Goal: Book appointment/travel/reservation

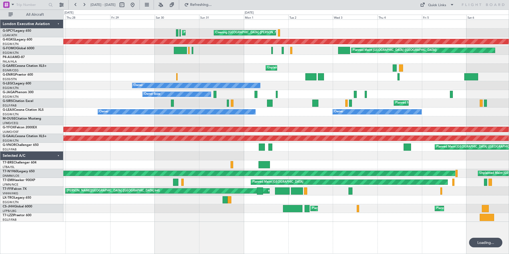
click at [76, 6] on button at bounding box center [75, 5] width 9 height 9
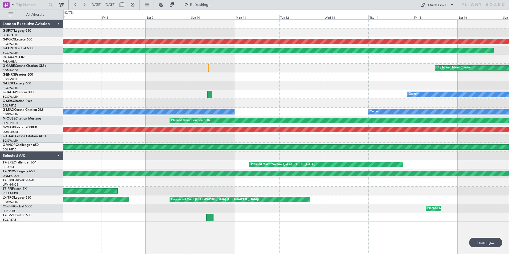
click at [76, 6] on button at bounding box center [75, 5] width 9 height 9
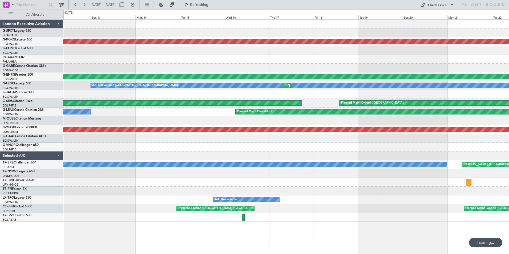
click at [76, 6] on button at bounding box center [75, 5] width 9 height 9
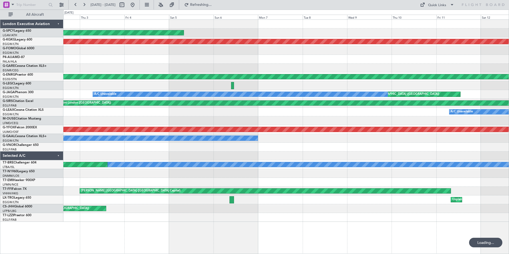
click at [76, 6] on button at bounding box center [75, 5] width 9 height 9
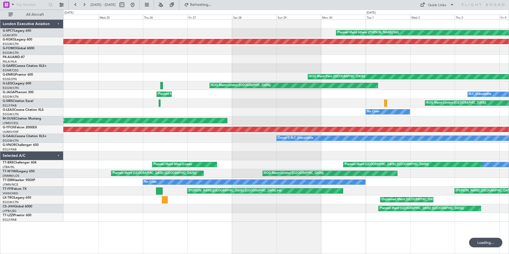
click at [76, 6] on button at bounding box center [75, 5] width 9 height 9
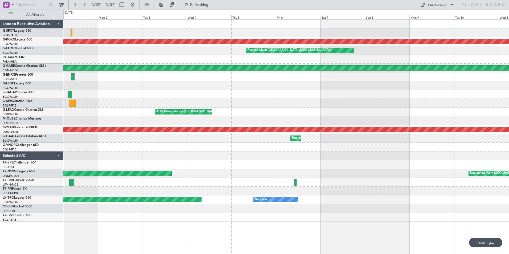
click at [76, 6] on button at bounding box center [75, 5] width 9 height 9
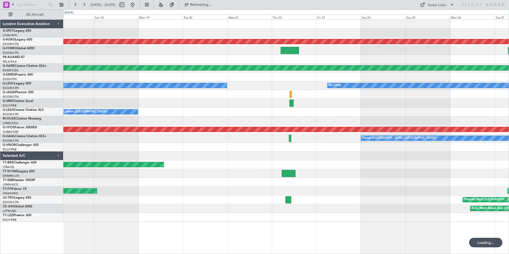
click at [76, 6] on button at bounding box center [75, 5] width 9 height 9
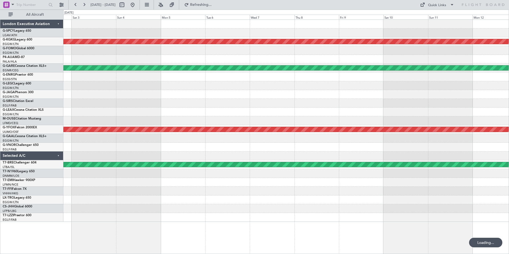
click at [76, 6] on button at bounding box center [75, 5] width 9 height 9
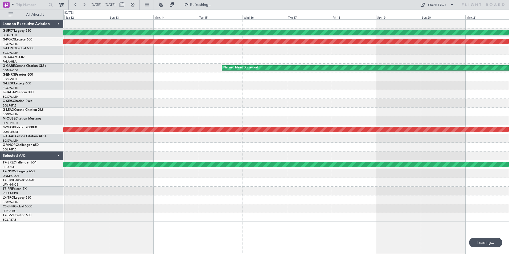
click at [76, 6] on button at bounding box center [75, 5] width 9 height 9
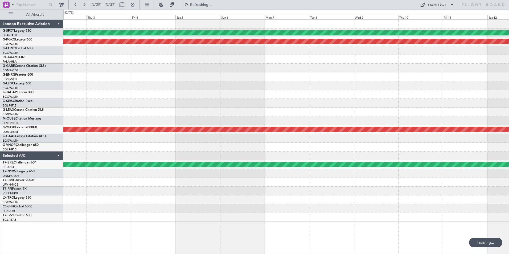
click at [76, 6] on button at bounding box center [75, 5] width 9 height 9
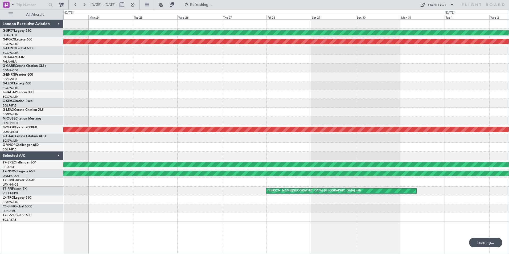
click at [76, 6] on button at bounding box center [75, 5] width 9 height 9
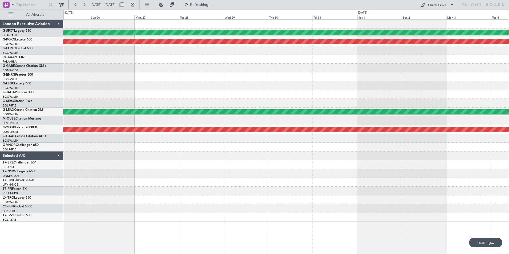
click at [76, 6] on button at bounding box center [75, 5] width 9 height 9
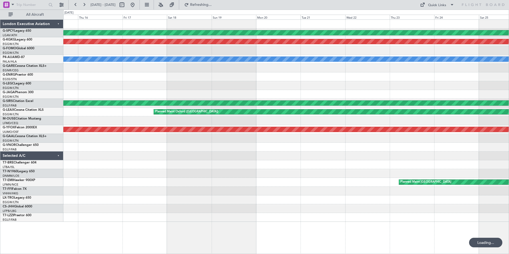
click at [76, 6] on button at bounding box center [75, 5] width 9 height 9
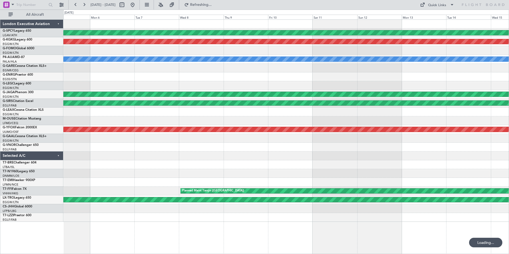
click at [76, 6] on button at bounding box center [75, 5] width 9 height 9
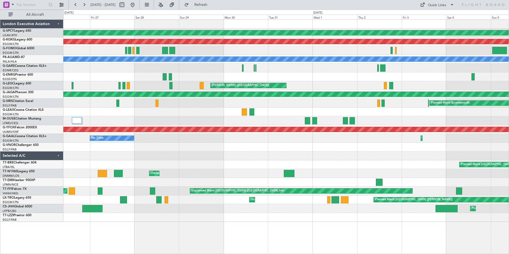
click at [76, 6] on button at bounding box center [75, 5] width 9 height 9
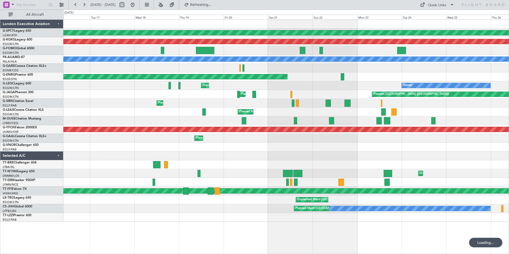
click at [76, 6] on button at bounding box center [75, 5] width 9 height 9
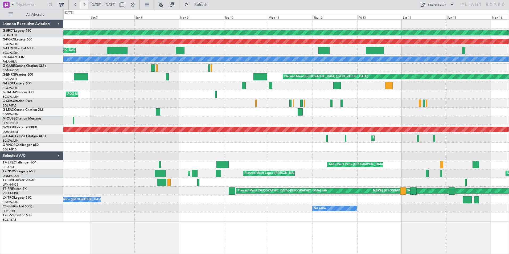
click at [84, 5] on button at bounding box center [84, 5] width 9 height 9
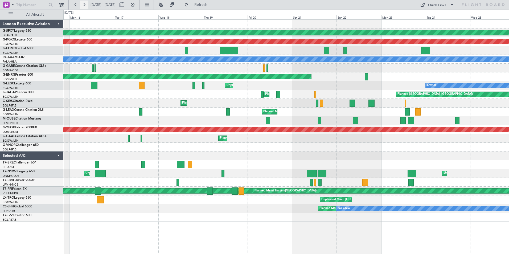
click at [84, 5] on button at bounding box center [84, 5] width 9 height 9
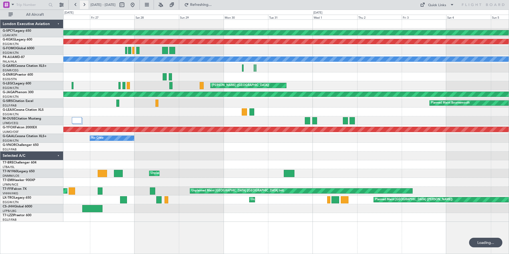
click at [84, 5] on button at bounding box center [84, 5] width 9 height 9
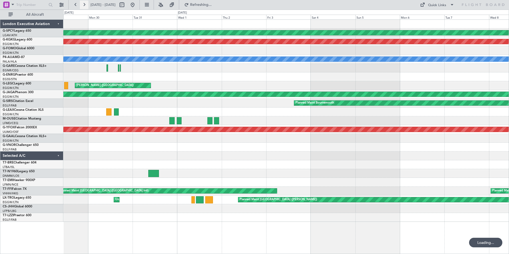
click at [84, 5] on button at bounding box center [84, 5] width 9 height 9
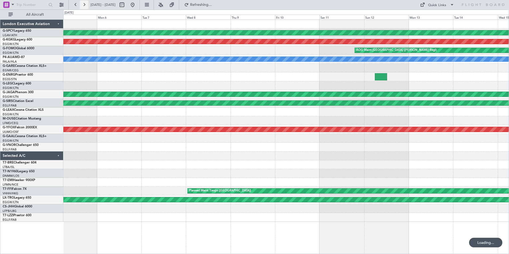
click at [84, 5] on button at bounding box center [84, 5] width 9 height 9
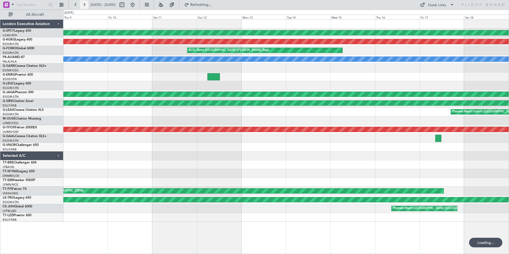
click at [84, 5] on button at bounding box center [84, 5] width 9 height 9
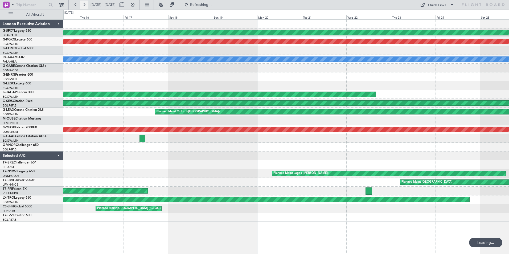
click at [84, 5] on button at bounding box center [84, 5] width 9 height 9
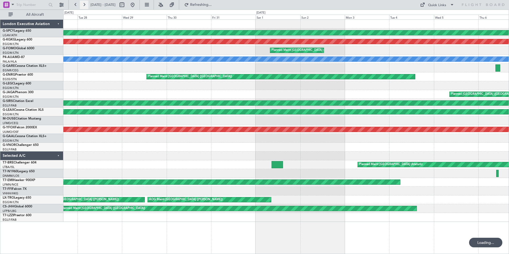
click at [84, 5] on button at bounding box center [84, 5] width 9 height 9
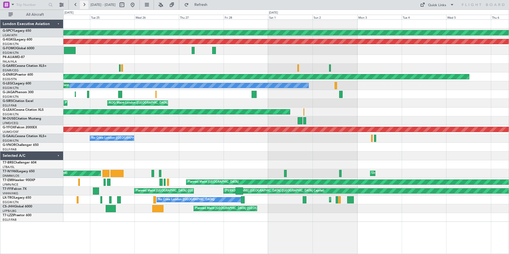
click at [84, 5] on button at bounding box center [84, 5] width 9 height 9
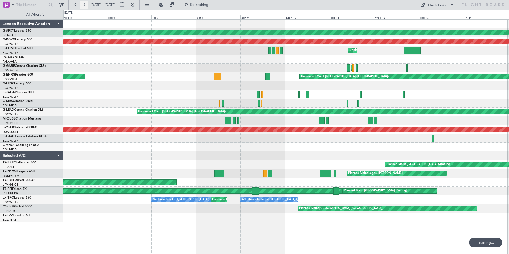
click at [84, 5] on button at bounding box center [84, 5] width 9 height 9
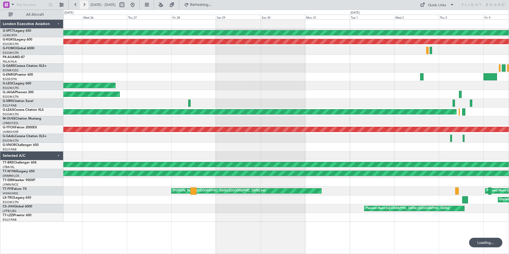
click at [84, 5] on button at bounding box center [84, 5] width 9 height 9
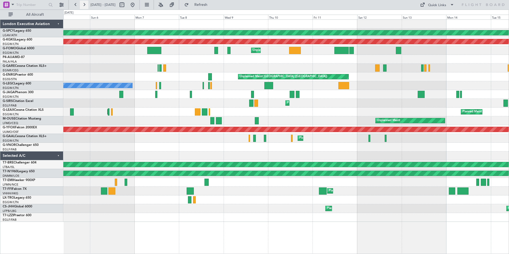
click at [84, 3] on button at bounding box center [84, 5] width 9 height 9
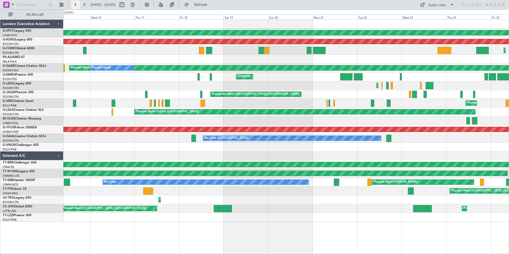
click at [77, 6] on button at bounding box center [75, 5] width 9 height 9
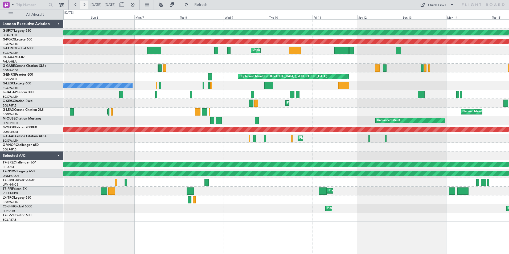
click at [85, 6] on button at bounding box center [84, 5] width 9 height 9
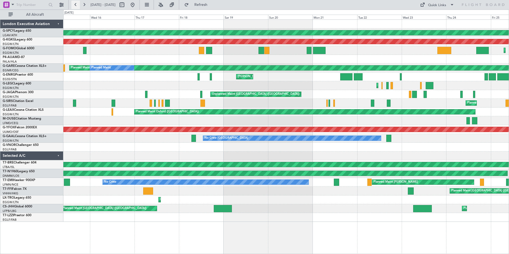
click at [74, 5] on button at bounding box center [75, 5] width 9 height 9
